Goal: Task Accomplishment & Management: Use online tool/utility

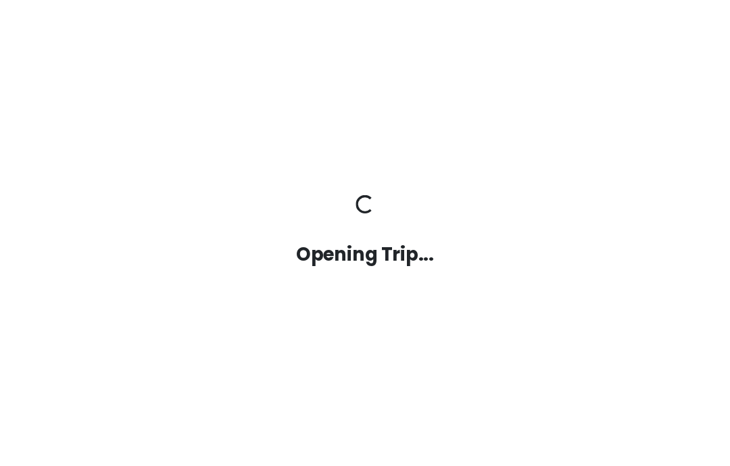
scroll to position [54, 0]
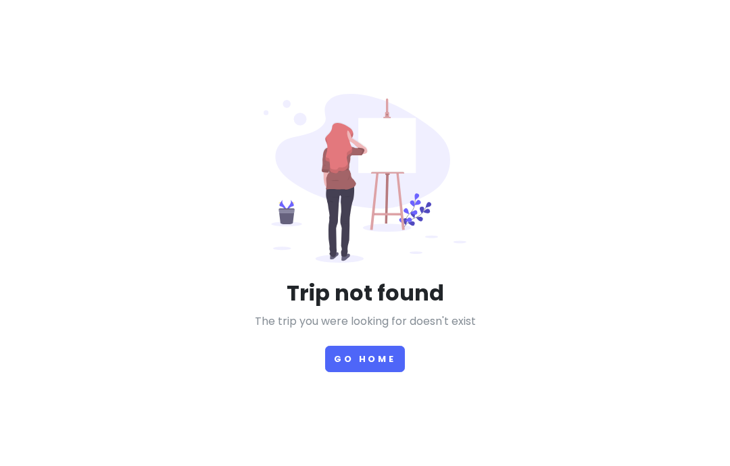
click at [382, 346] on button "Go Home" at bounding box center [365, 359] width 80 height 26
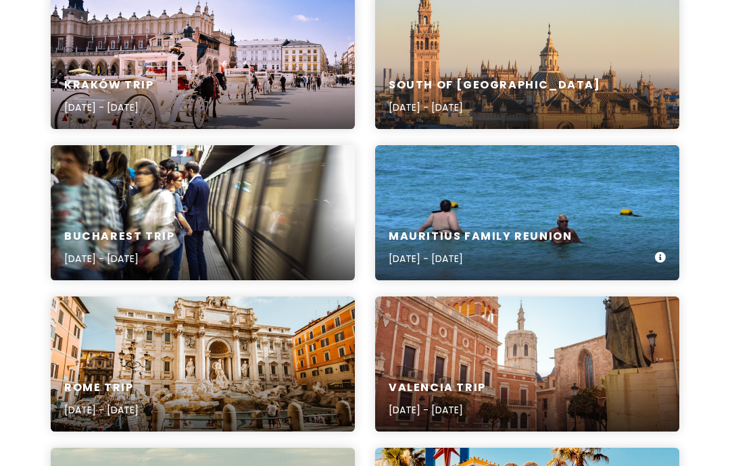
click at [664, 205] on div "Mauritius Family Reunion [DATE] - [DATE]" at bounding box center [527, 212] width 304 height 135
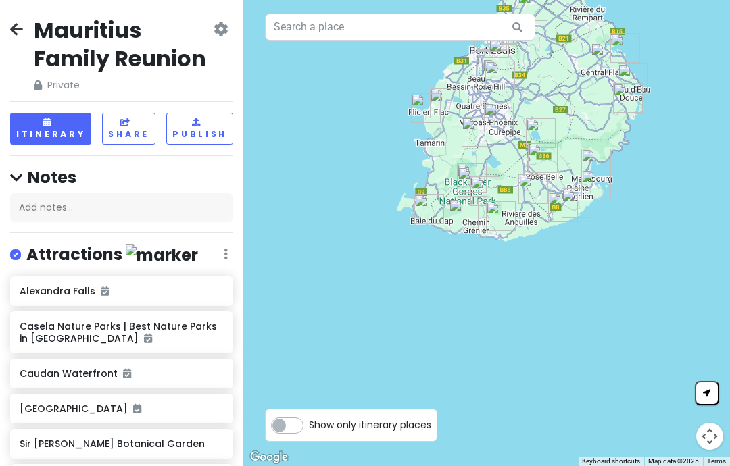
click at [34, 113] on button "Itinerary" at bounding box center [50, 129] width 81 height 32
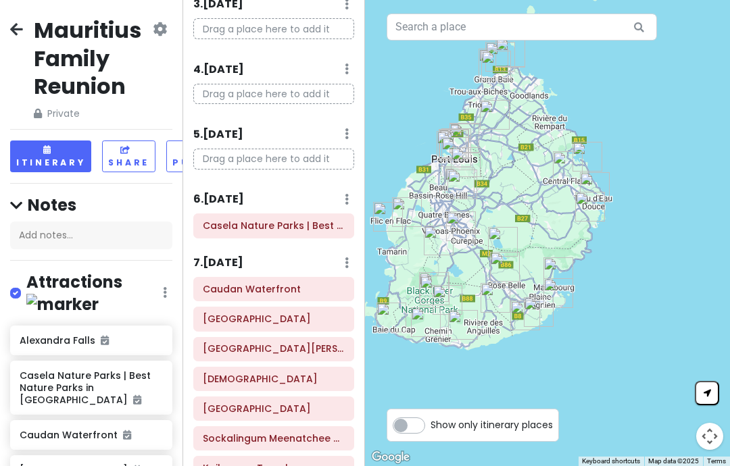
scroll to position [222, 0]
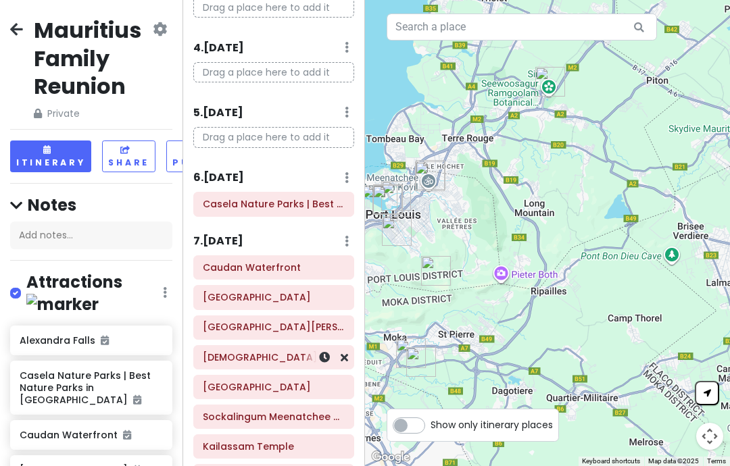
click at [351, 346] on div "[DEMOGRAPHIC_DATA]" at bounding box center [273, 357] width 159 height 23
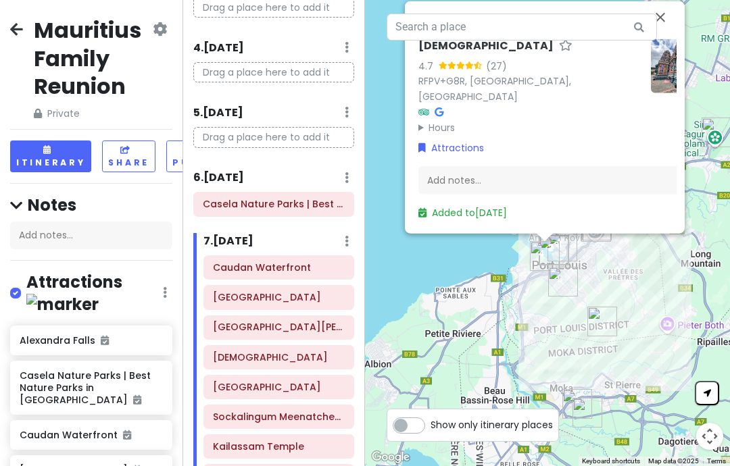
click at [539, 74] on link "RFPV+G8R, [GEOGRAPHIC_DATA], [GEOGRAPHIC_DATA]" at bounding box center [494, 88] width 153 height 29
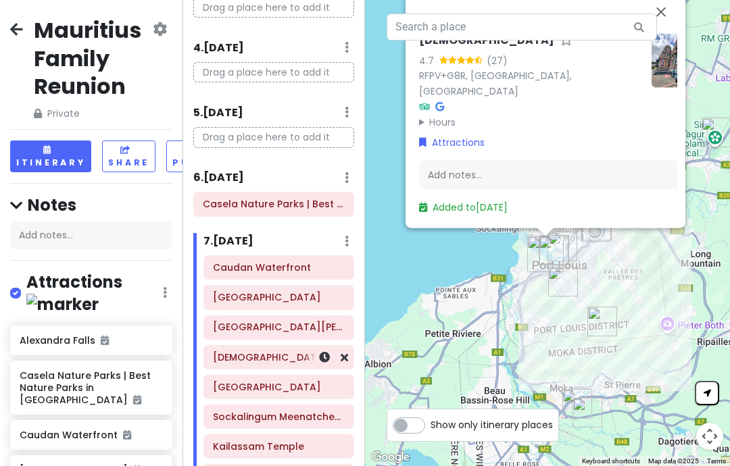
click at [347, 352] on icon at bounding box center [344, 357] width 7 height 11
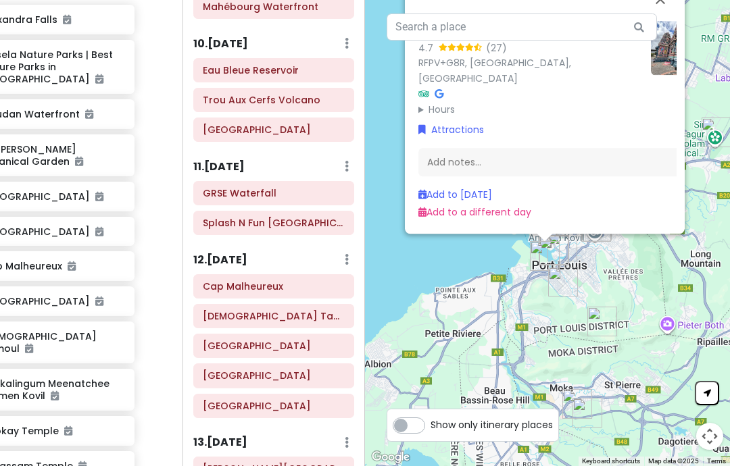
scroll to position [54, 0]
click at [227, 466] on html "Mauritius Family Reunion Private Change Dates Make a Copy Delete Trip Give Feed…" at bounding box center [365, 233] width 730 height 466
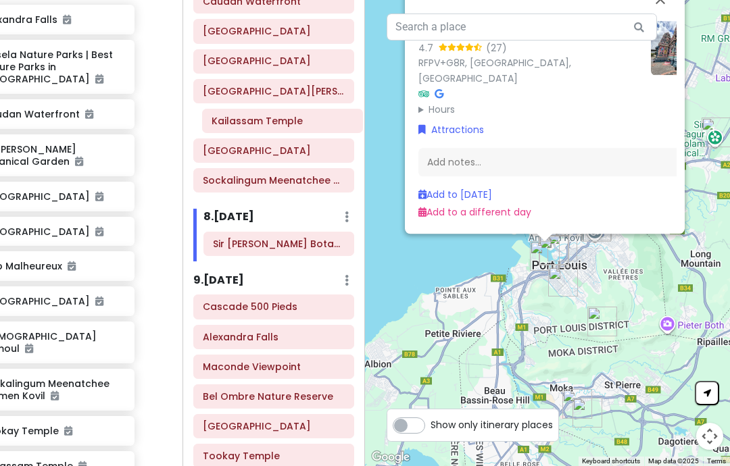
scroll to position [482, 0]
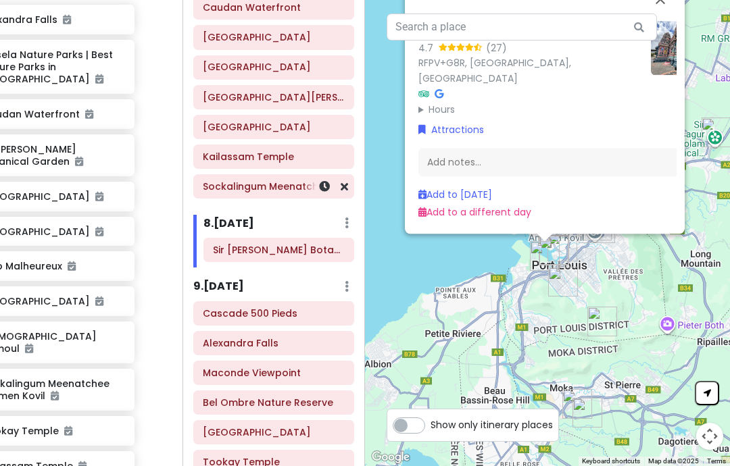
click at [347, 181] on icon at bounding box center [344, 186] width 7 height 11
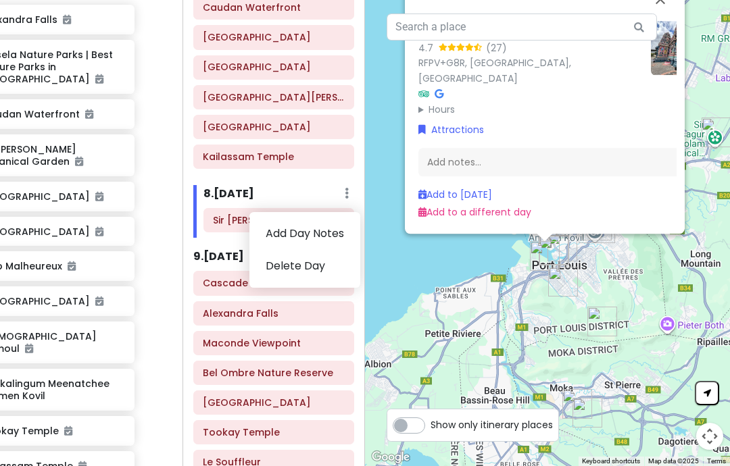
click at [340, 191] on div "8 . [DATE] Add Day Notes Delete Day" at bounding box center [278, 196] width 151 height 23
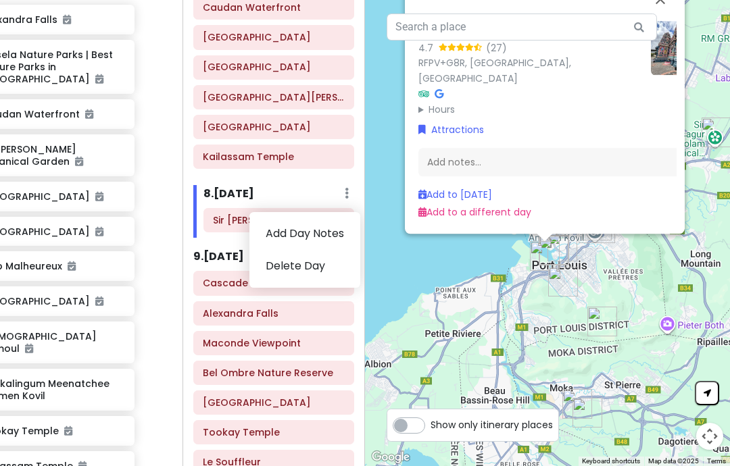
click at [318, 187] on div "8 . [DATE] Add Day Notes Delete Day" at bounding box center [278, 196] width 151 height 23
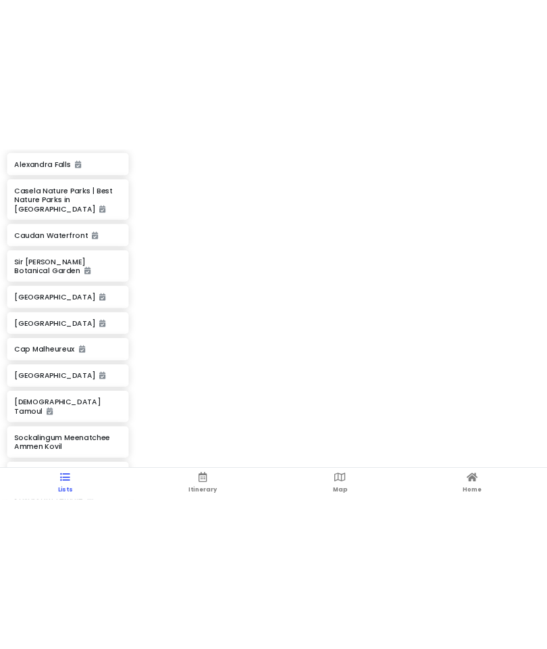
scroll to position [321, 0]
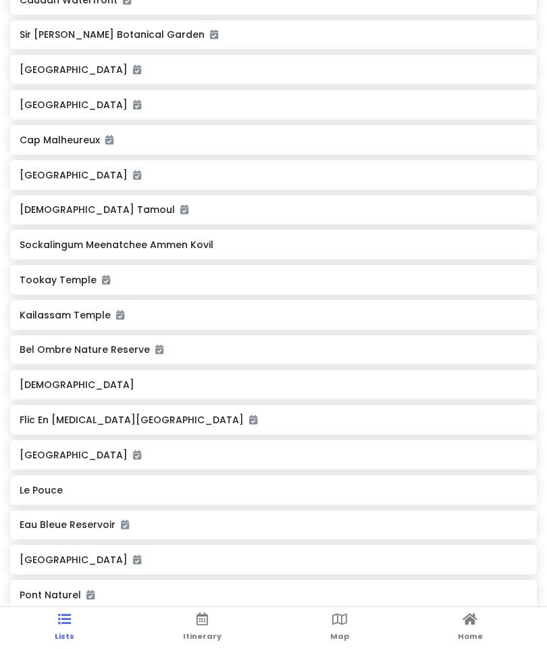
click at [210, 547] on link "Itinerary" at bounding box center [202, 628] width 39 height 42
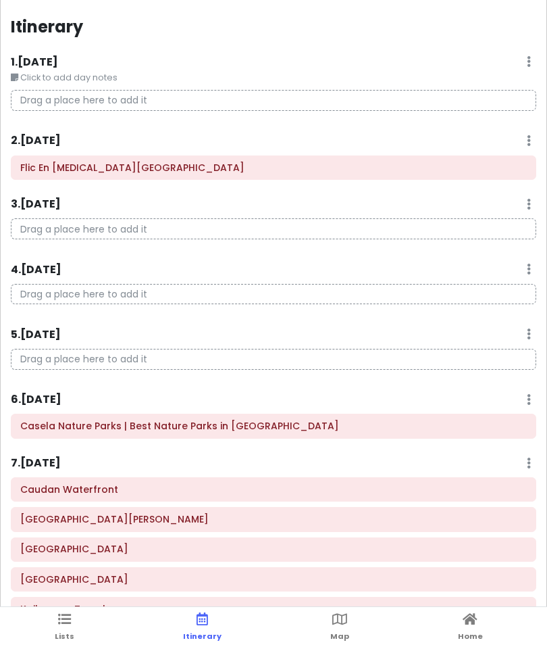
click at [90, 547] on ul "Lists Itinerary Map Home" at bounding box center [273, 628] width 547 height 42
click at [201, 547] on icon at bounding box center [202, 618] width 11 height 9
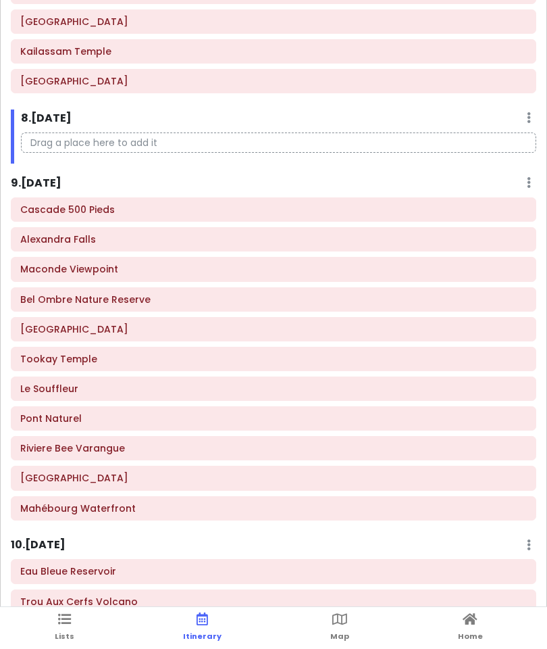
scroll to position [522, 0]
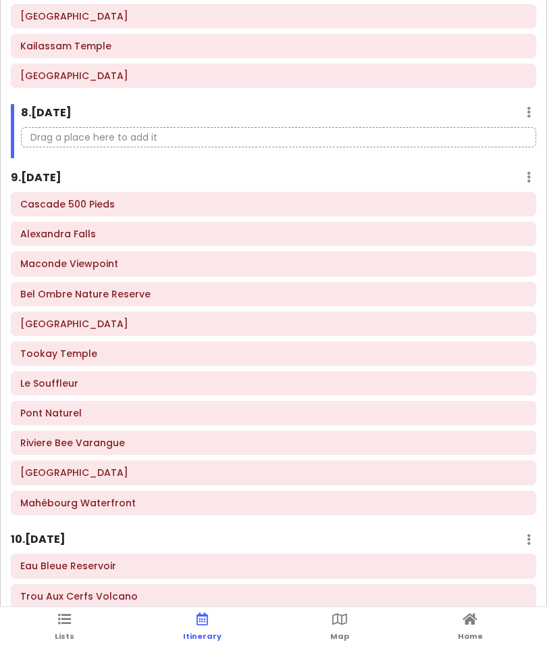
click at [36, 171] on h6 "9 . [DATE]" at bounding box center [36, 178] width 51 height 14
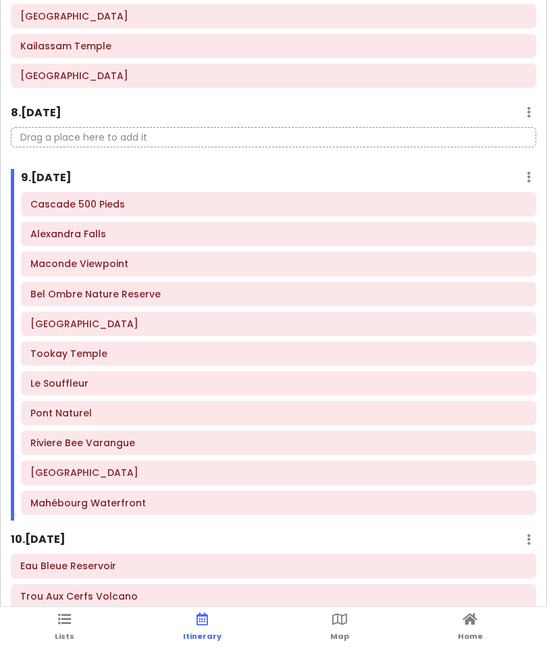
click at [345, 547] on span "Map" at bounding box center [339, 635] width 19 height 11
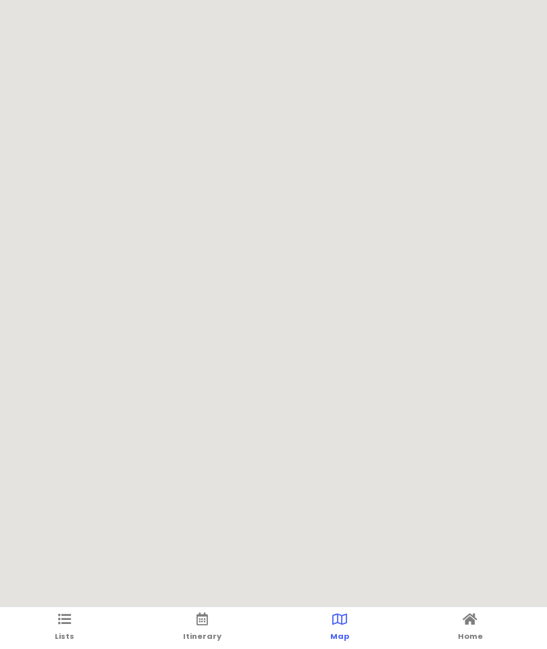
scroll to position [0, 0]
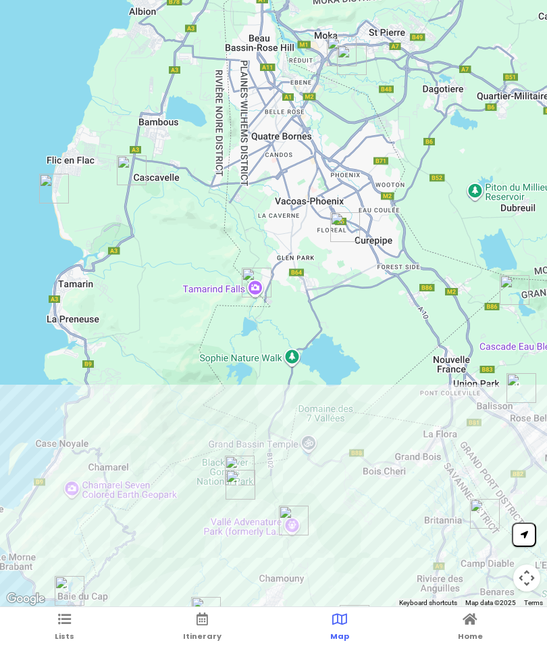
click at [72, 547] on link "Lists" at bounding box center [65, 628] width 20 height 42
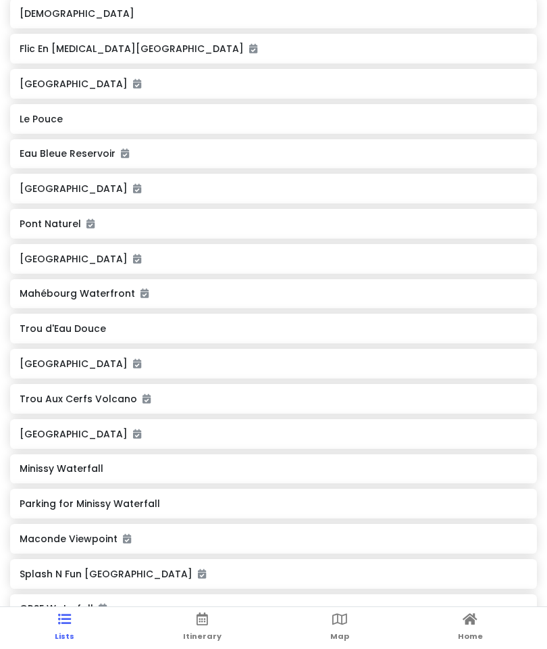
scroll to position [695, 0]
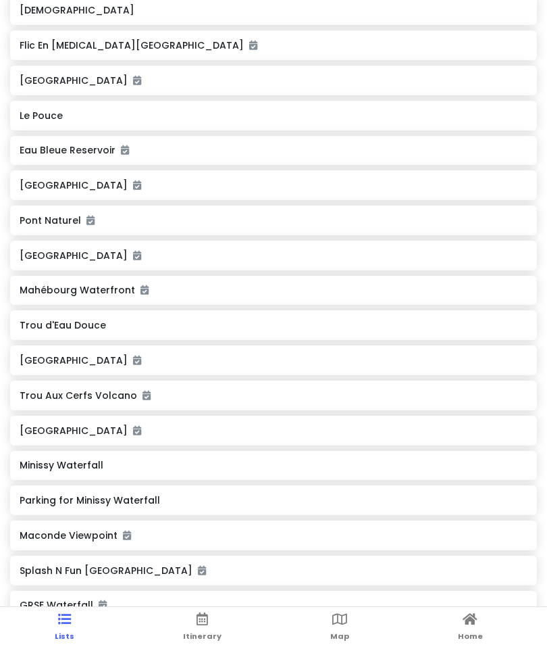
click at [65, 351] on div "[GEOGRAPHIC_DATA]" at bounding box center [273, 360] width 507 height 19
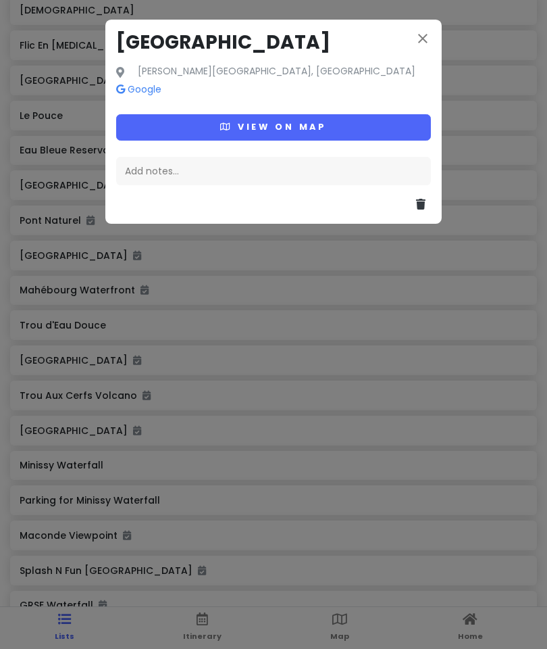
click at [199, 547] on div "close [GEOGRAPHIC_DATA][PERSON_NAME] Google View on map Add notes..." at bounding box center [273, 324] width 547 height 649
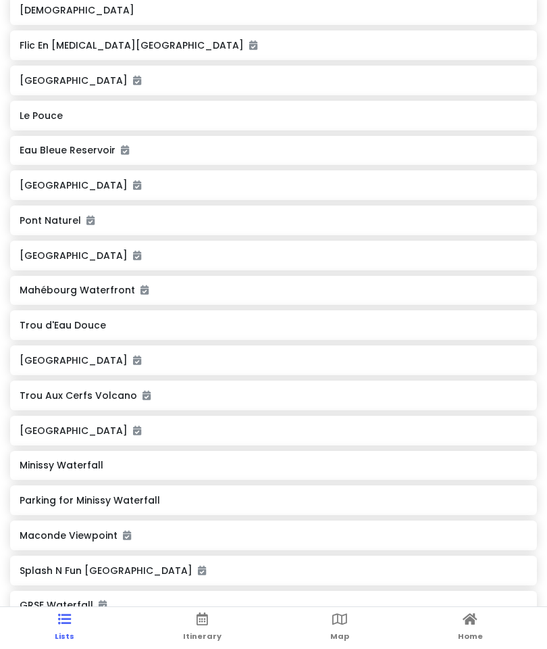
click at [218, 547] on span "Itinerary" at bounding box center [202, 635] width 39 height 11
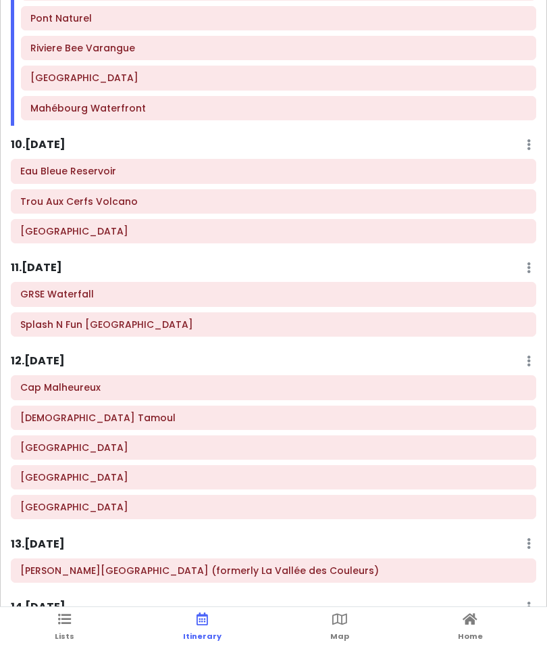
scroll to position [958, 0]
click at [334, 547] on icon at bounding box center [339, 618] width 15 height 9
